Goal: Task Accomplishment & Management: Complete application form

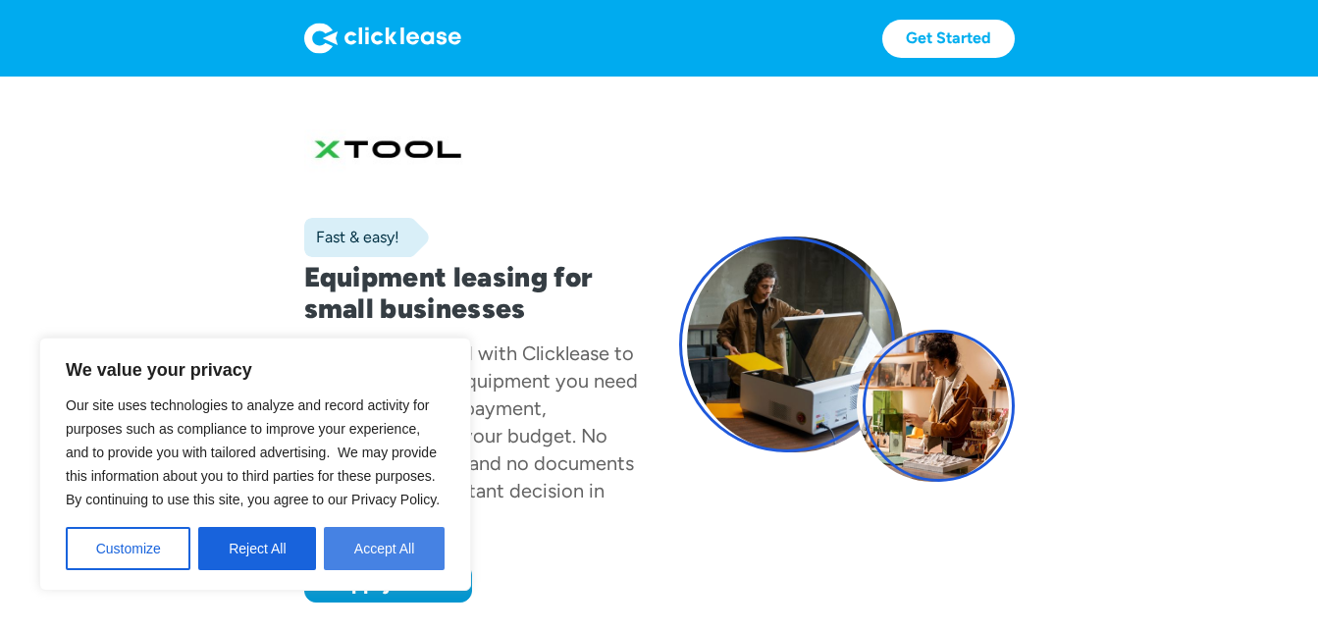
click at [413, 542] on button "Accept All" at bounding box center [384, 548] width 121 height 43
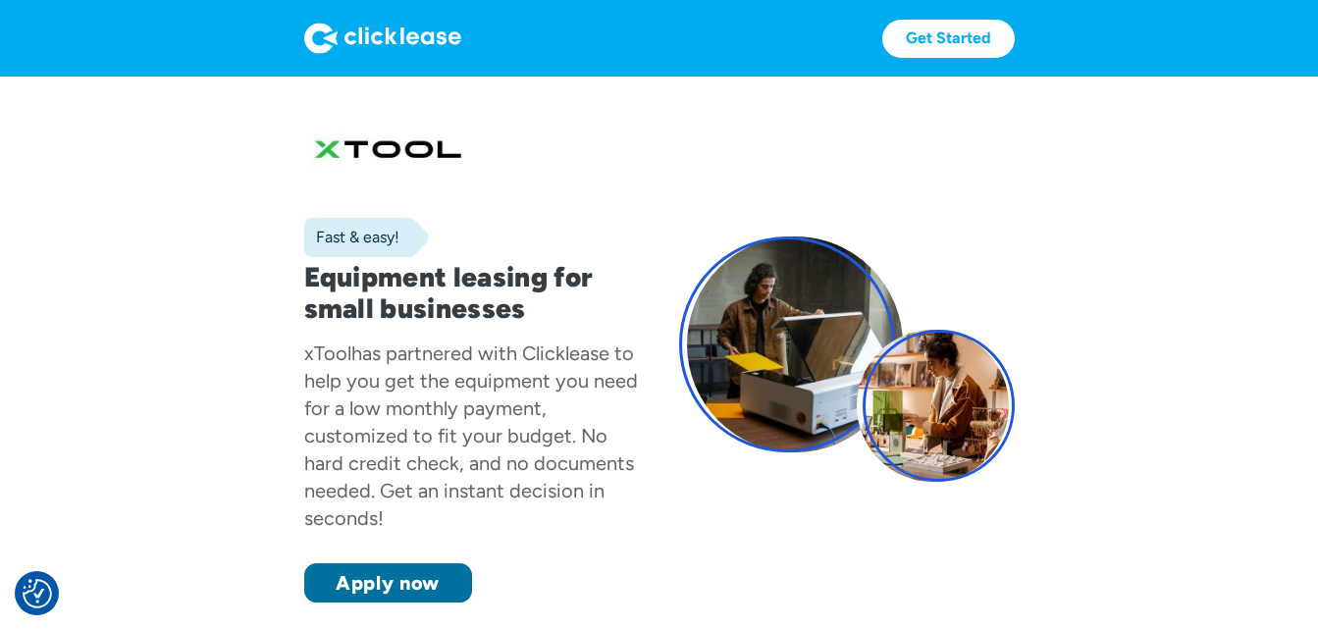
click at [438, 572] on link "Apply now" at bounding box center [388, 582] width 168 height 39
